Goal: Information Seeking & Learning: Learn about a topic

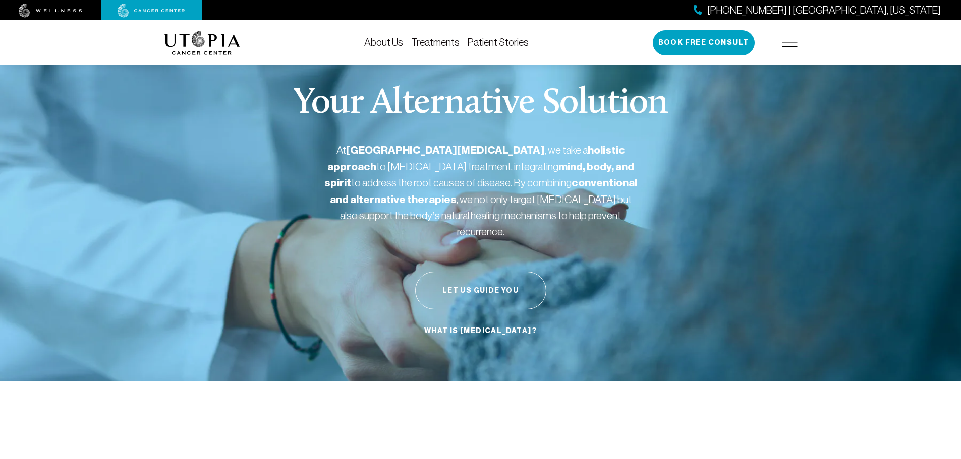
click at [784, 42] on img at bounding box center [789, 43] width 15 height 8
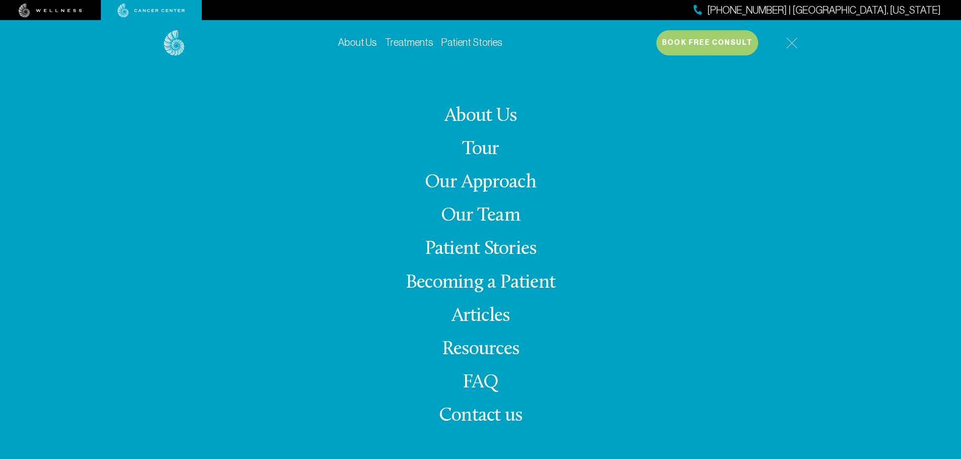
click at [471, 182] on link "Our Approach" at bounding box center [480, 183] width 111 height 20
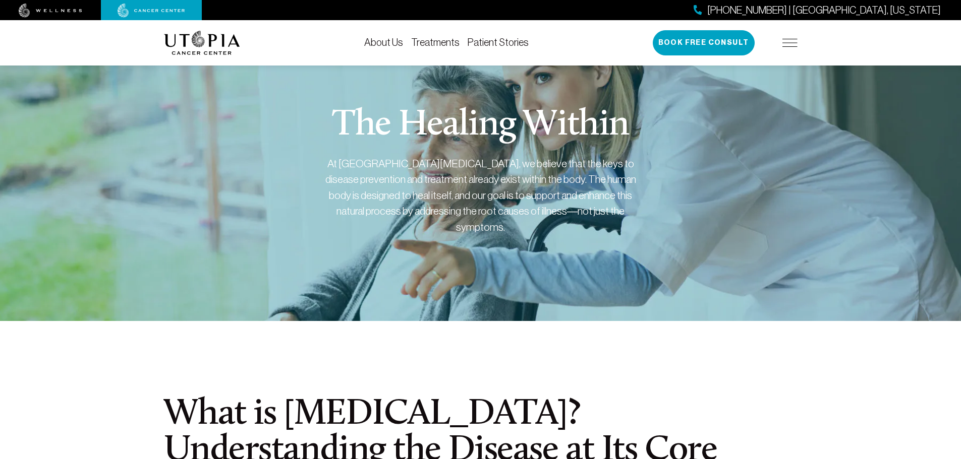
click at [788, 41] on img at bounding box center [789, 43] width 15 height 8
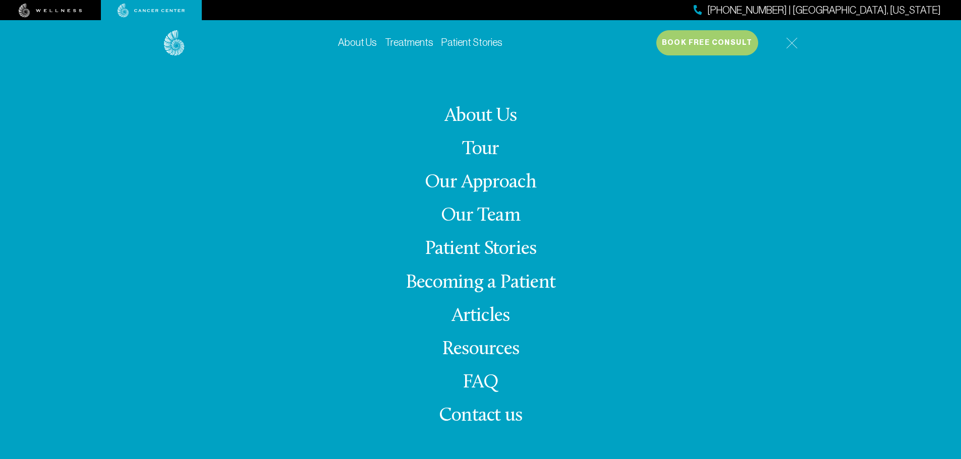
click at [464, 248] on link "Patient Stories" at bounding box center [481, 249] width 112 height 20
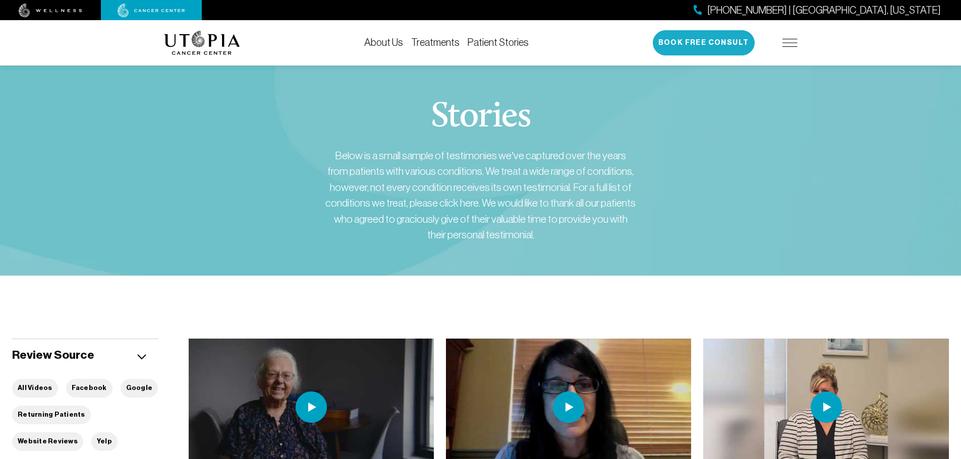
click at [711, 37] on button "Book Free Consult" at bounding box center [703, 42] width 102 height 25
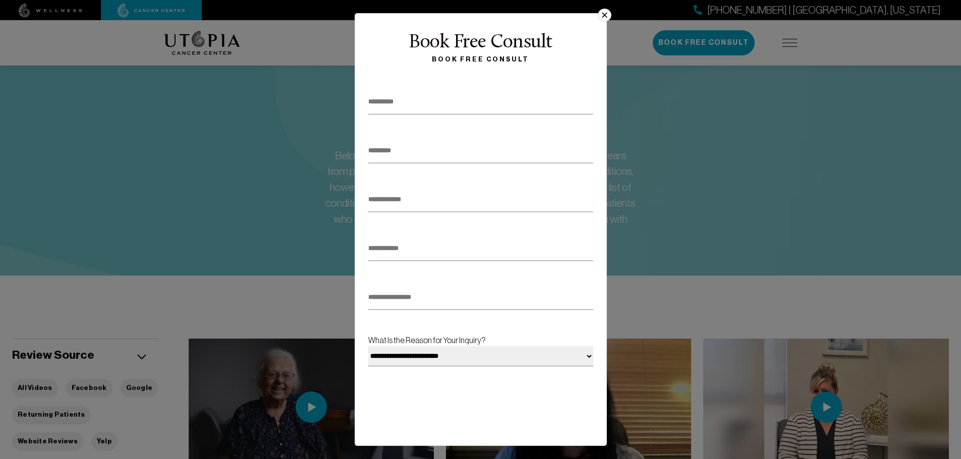
click at [408, 104] on input "text" at bounding box center [480, 102] width 225 height 25
click at [603, 11] on button "×" at bounding box center [603, 15] width 13 height 13
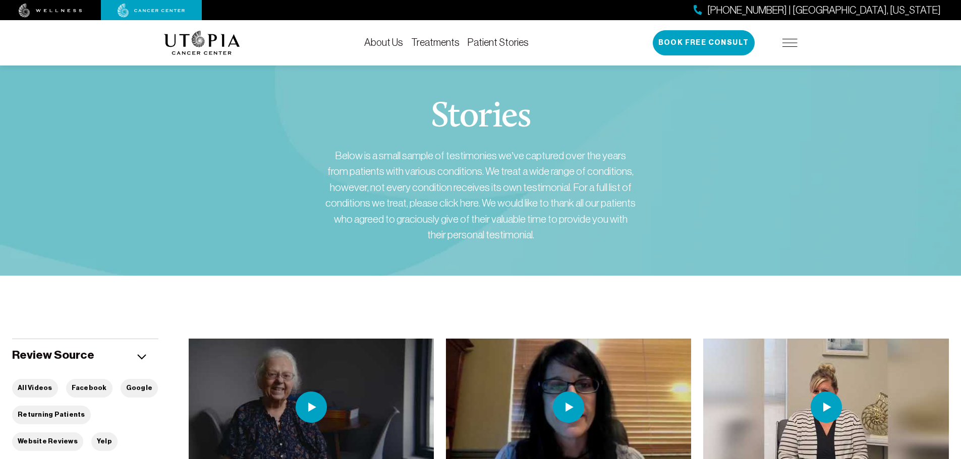
click at [621, 159] on div "Below is a small sample of testimonies we’ve captured over the years from patie…" at bounding box center [480, 195] width 313 height 95
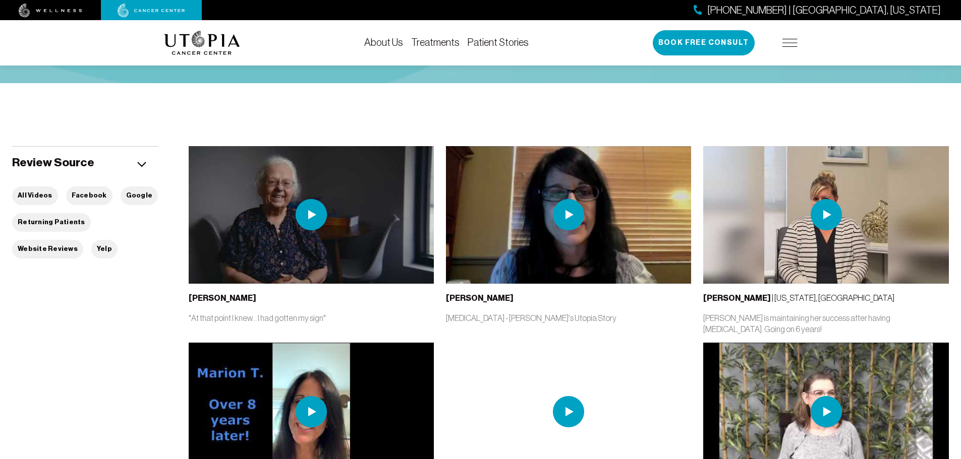
scroll to position [202, 0]
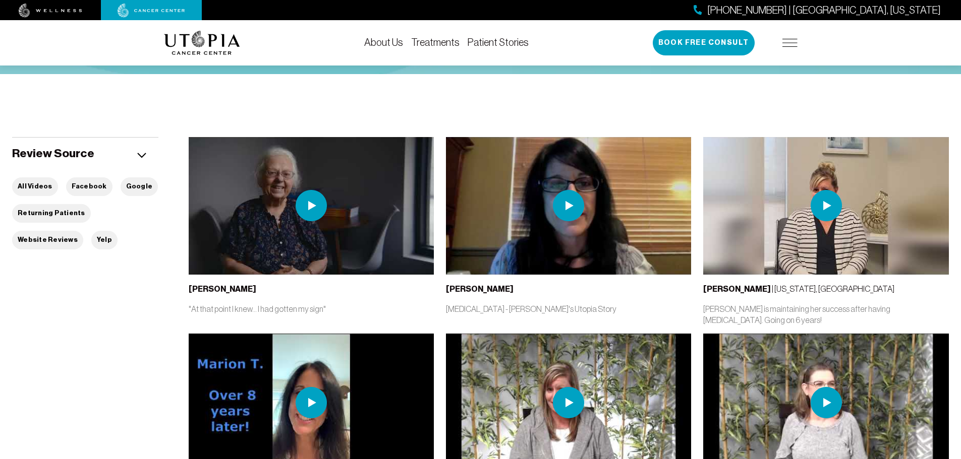
click at [570, 205] on img at bounding box center [568, 205] width 31 height 31
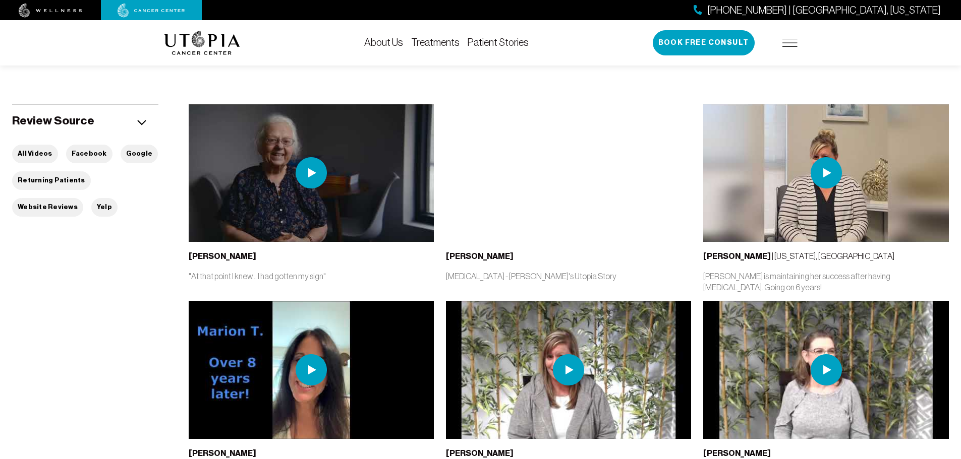
scroll to position [101, 0]
